Goal: Task Accomplishment & Management: Manage account settings

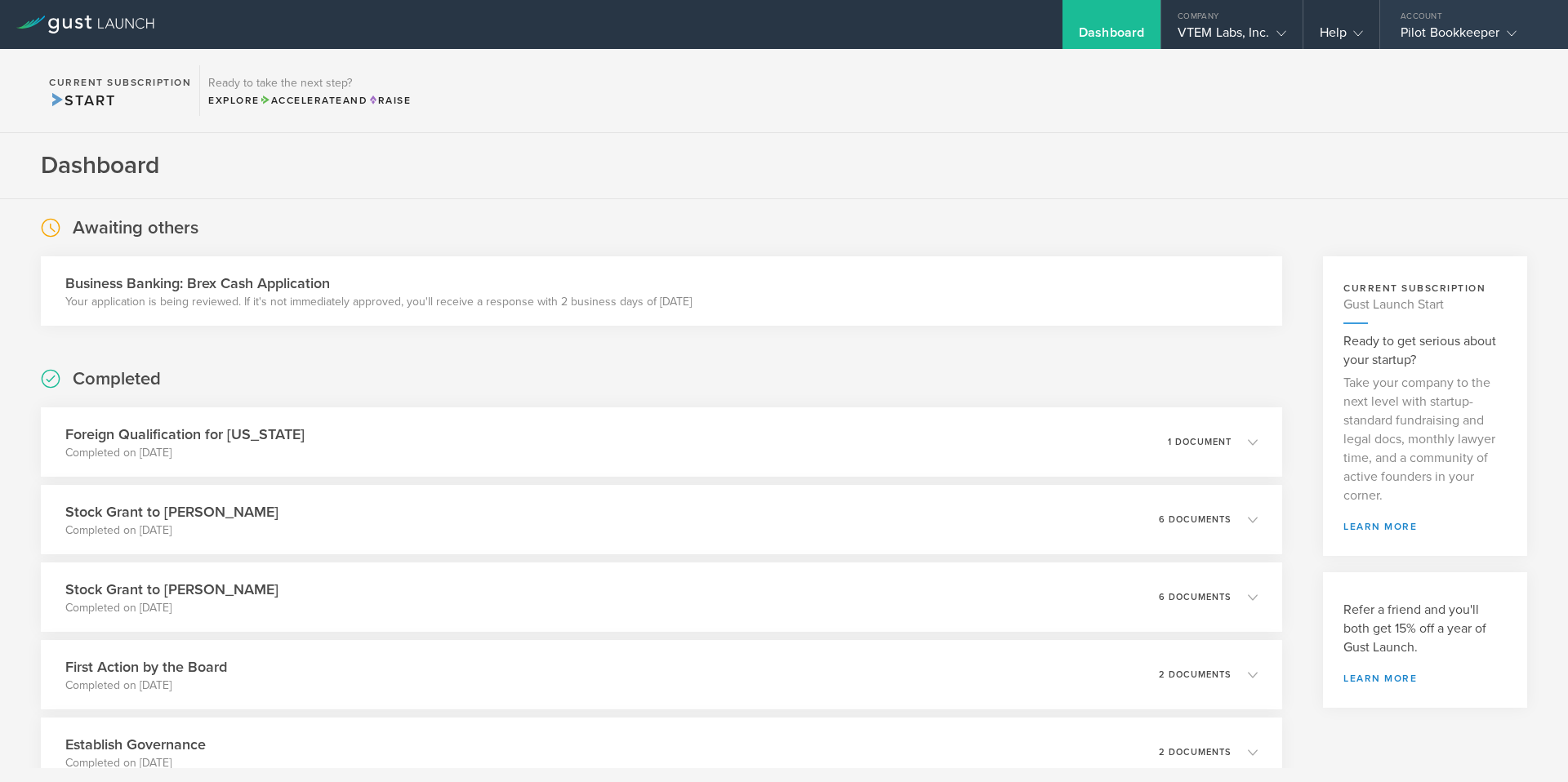
click at [1436, 32] on div "Pilot Bookkeeper" at bounding box center [1469, 37] width 138 height 25
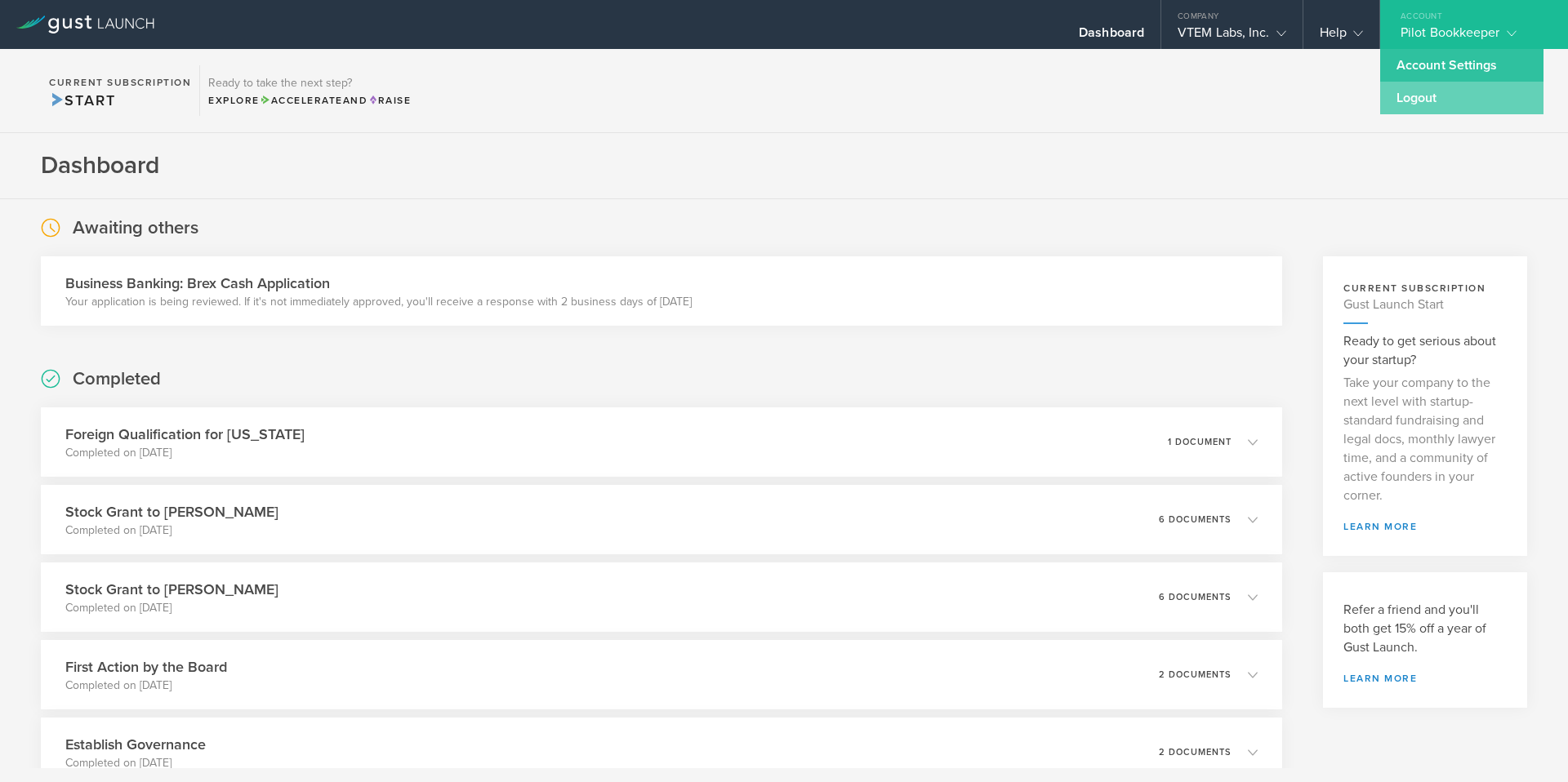
click at [1446, 104] on link "Logout" at bounding box center [1461, 98] width 163 height 32
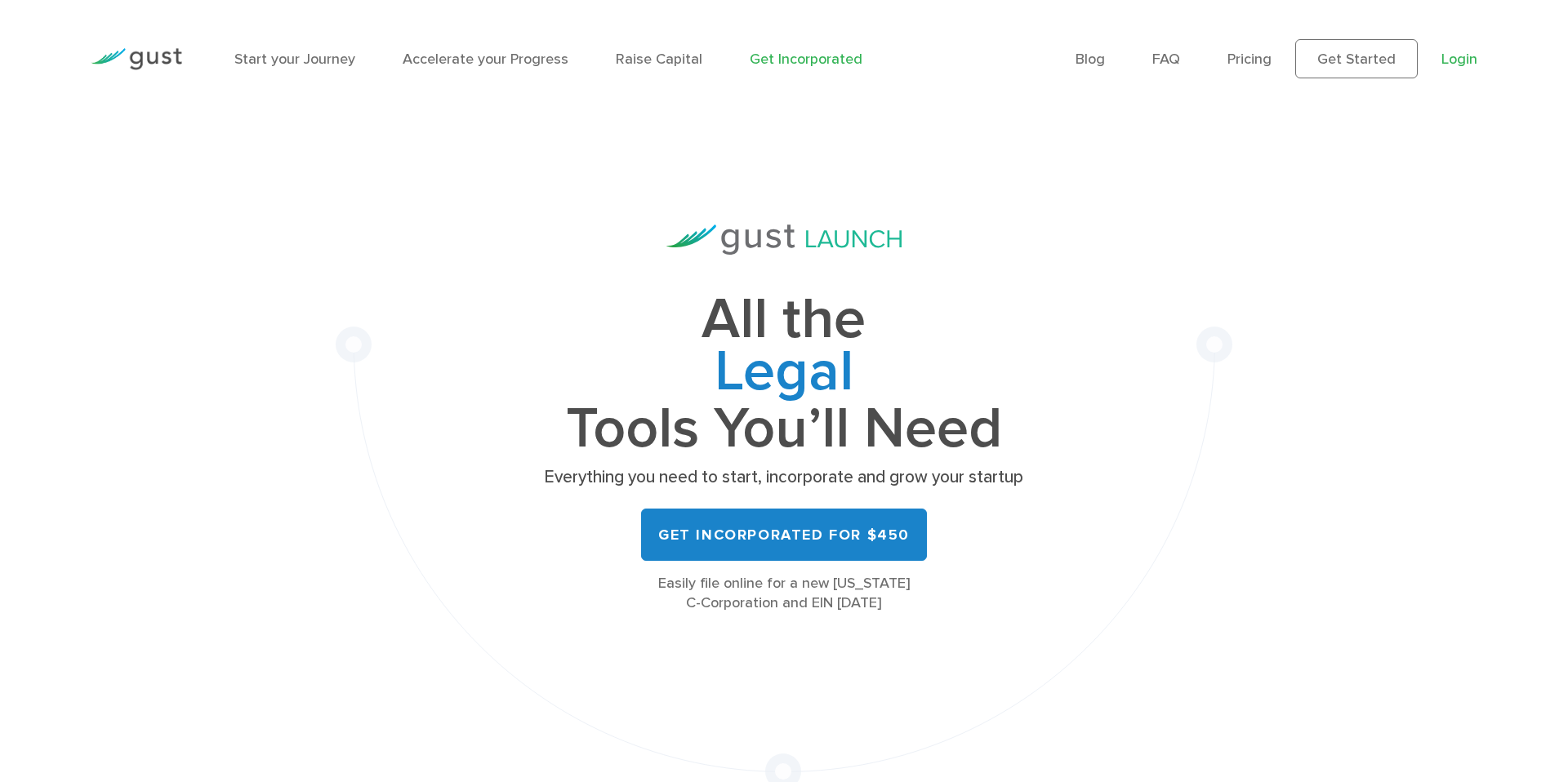
click at [1463, 58] on link "Login" at bounding box center [1459, 59] width 36 height 17
